Goal: Complete application form

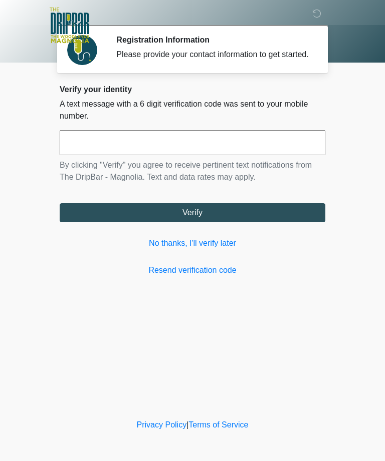
click at [107, 149] on input "text" at bounding box center [193, 142] width 266 height 25
type input "******"
click at [221, 222] on button "Verify" at bounding box center [193, 212] width 266 height 19
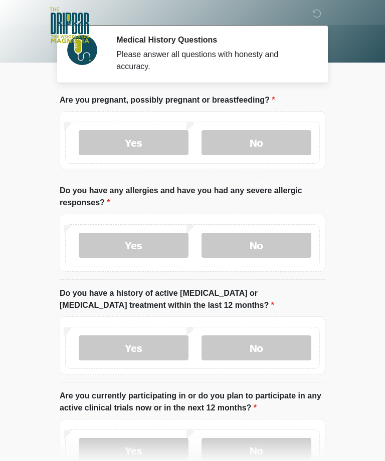
click at [260, 143] on label "No" at bounding box center [256, 142] width 110 height 25
click at [270, 241] on label "No" at bounding box center [256, 245] width 110 height 25
click at [274, 343] on label "No" at bounding box center [256, 348] width 110 height 25
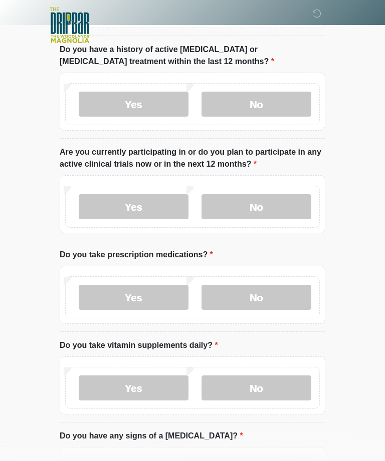
scroll to position [248, 0]
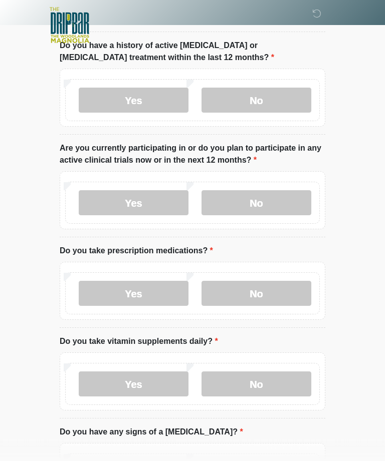
click at [283, 193] on label "No" at bounding box center [256, 203] width 110 height 25
click at [258, 288] on label "No" at bounding box center [256, 293] width 110 height 25
click at [149, 388] on label "Yes" at bounding box center [134, 384] width 110 height 25
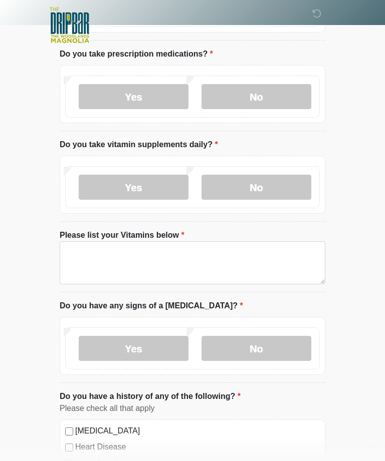
scroll to position [445, 0]
click at [286, 187] on label "No" at bounding box center [256, 187] width 110 height 25
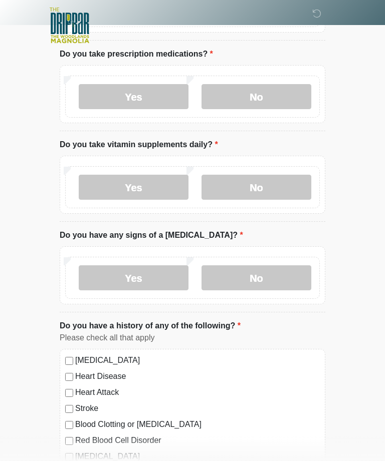
click at [250, 270] on label "No" at bounding box center [256, 278] width 110 height 25
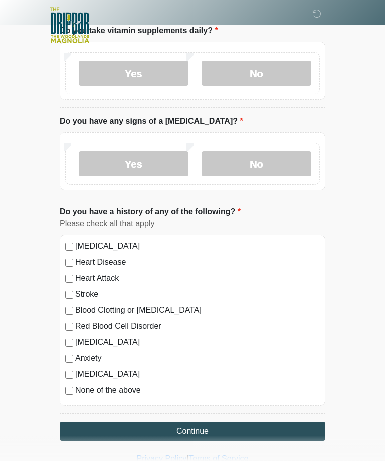
scroll to position [559, 0]
click at [172, 430] on button "Continue" at bounding box center [193, 431] width 266 height 19
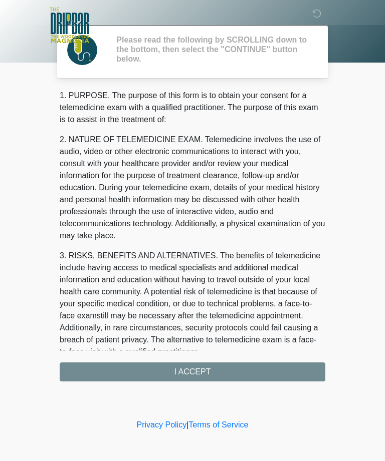
scroll to position [0, 0]
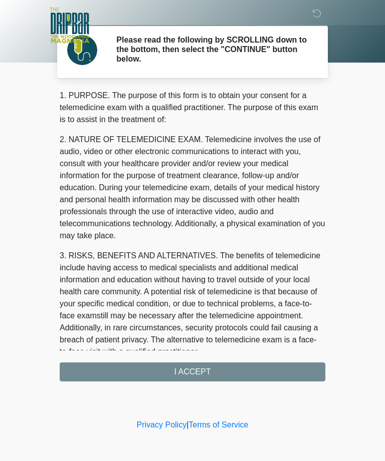
click at [248, 371] on div "1. PURPOSE. The purpose of this form is to obtain your consent for a telemedici…" at bounding box center [193, 236] width 266 height 292
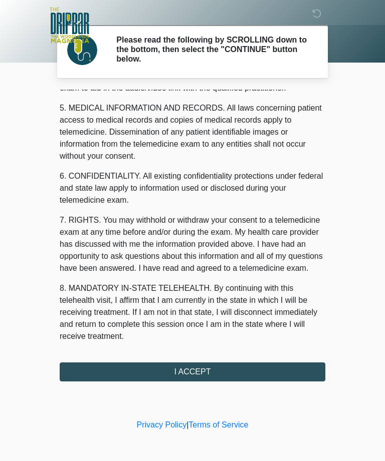
click at [200, 376] on button "I ACCEPT" at bounding box center [193, 372] width 266 height 19
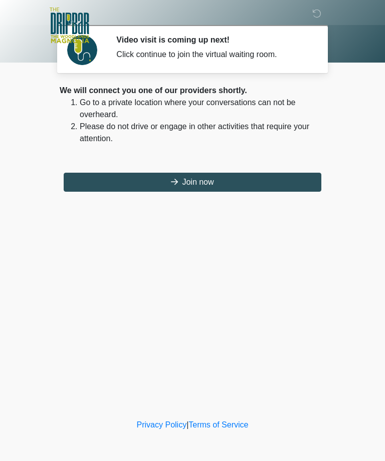
click at [229, 184] on button "Join now" at bounding box center [193, 182] width 258 height 19
